Goal: Contribute content

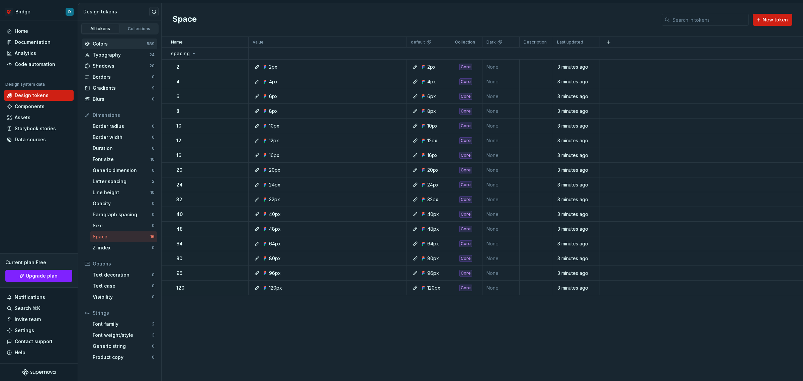
click at [115, 47] on div "Colors" at bounding box center [120, 43] width 54 height 7
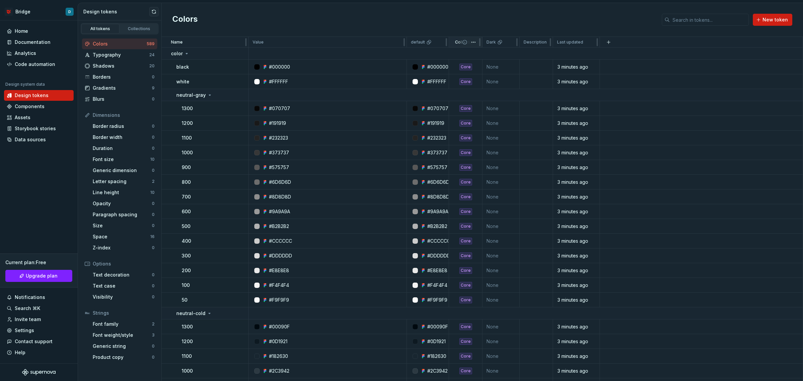
click at [468, 39] on span at bounding box center [470, 42] width 24 height 10
click at [473, 42] on html "Bridge D Home Documentation Analytics Code automation Design system data Design…" at bounding box center [401, 190] width 803 height 381
click at [475, 30] on html "Bridge D Home Documentation Analytics Code automation Design system data Design…" at bounding box center [401, 190] width 803 height 381
click at [464, 108] on div "Core" at bounding box center [465, 108] width 13 height 7
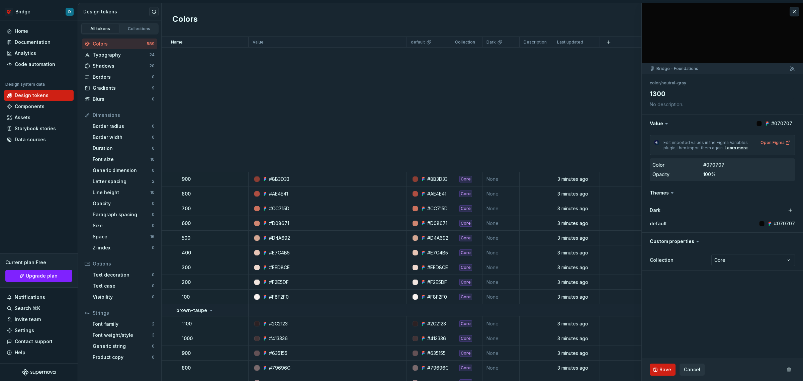
scroll to position [2383, 0]
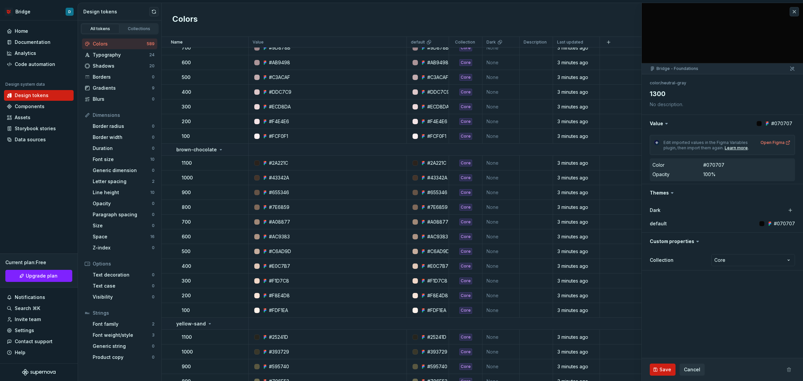
type textarea "*"
